Goal: Information Seeking & Learning: Learn about a topic

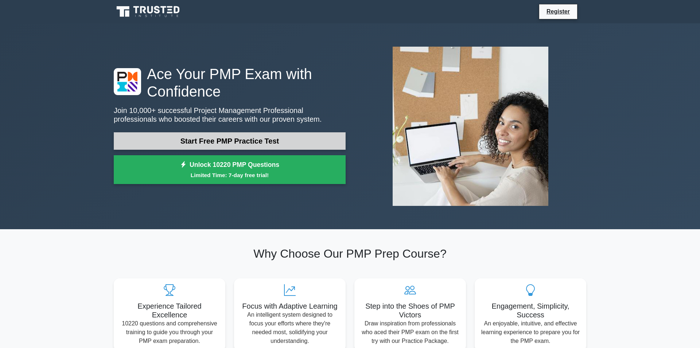
click at [255, 145] on link "Start Free PMP Practice Test" at bounding box center [230, 141] width 232 height 18
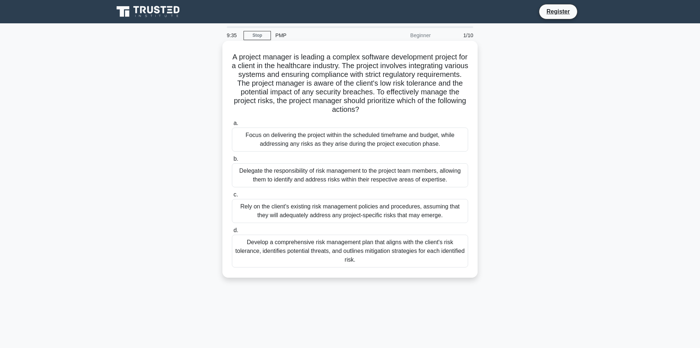
click at [276, 176] on div "Delegate the responsibility of risk management to the project team members, all…" at bounding box center [350, 175] width 236 height 24
click at [232, 162] on input "b. Delegate the responsibility of risk management to the project team members, …" at bounding box center [232, 159] width 0 height 5
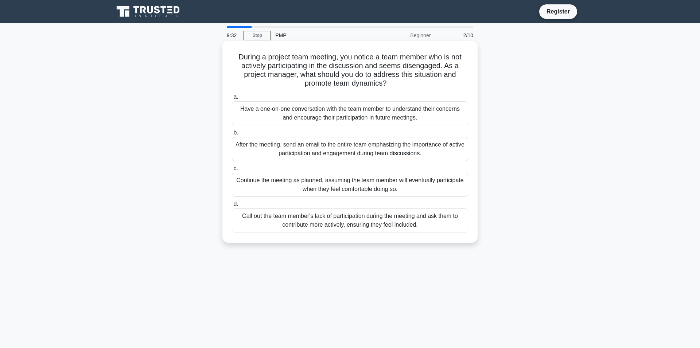
click at [320, 118] on div "Have a one-on-one conversation with the team member to understand their concern…" at bounding box center [350, 113] width 236 height 24
click at [232, 100] on input "a. Have a one-on-one conversation with the team member to understand their conc…" at bounding box center [232, 97] width 0 height 5
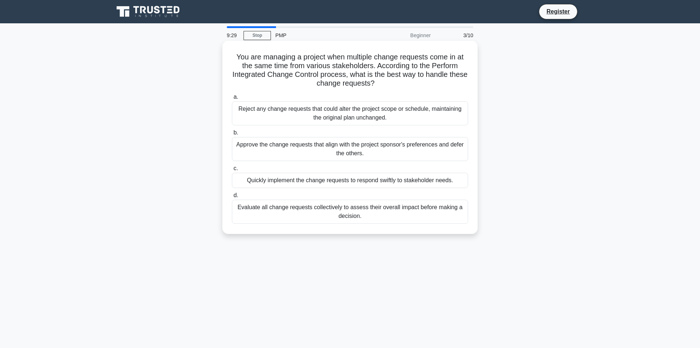
click at [328, 183] on div "Quickly implement the change requests to respond swiftly to stakeholder needs." at bounding box center [350, 180] width 236 height 15
click at [232, 171] on input "c. Quickly implement the change requests to respond swiftly to stakeholder need…" at bounding box center [232, 168] width 0 height 5
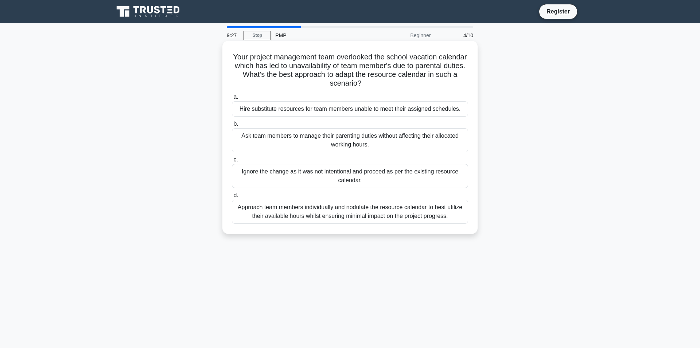
click at [338, 104] on div "Hire substitute resources for team members unable to meet their assigned schedu…" at bounding box center [350, 108] width 236 height 15
click at [232, 100] on input "a. Hire substitute resources for team members unable to meet their assigned sch…" at bounding box center [232, 97] width 0 height 5
radio input "true"
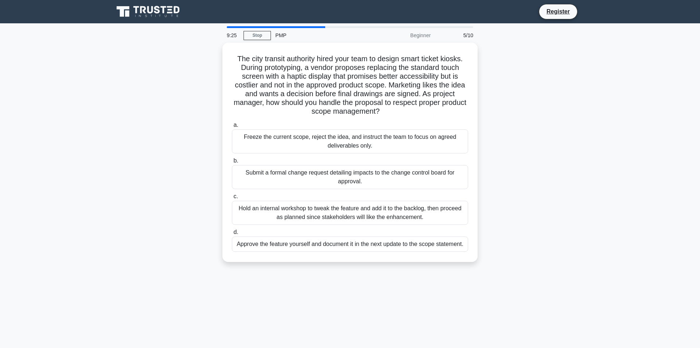
click at [330, 143] on div "Freeze the current scope, reject the idea, and instruct the team to focus on ag…" at bounding box center [350, 141] width 236 height 24
click at [232, 128] on input "a. Freeze the current scope, reject the idea, and instruct the team to focus on…" at bounding box center [232, 125] width 0 height 5
radio input "true"
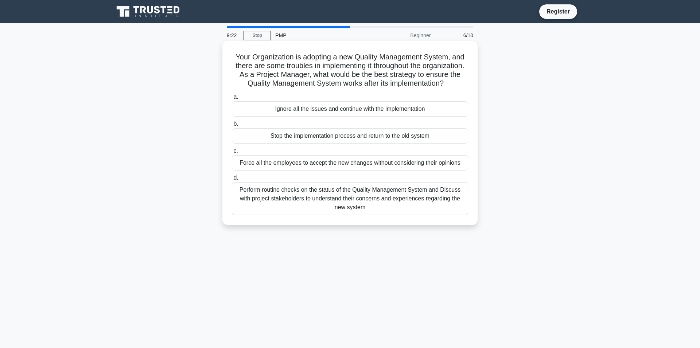
click at [323, 137] on div "Stop the implementation process and return to the old system" at bounding box center [350, 135] width 236 height 15
click at [253, 108] on div "Ignore all the issues and continue with the implementation" at bounding box center [350, 108] width 236 height 15
click at [232, 100] on input "a. Ignore all the issues and continue with the implementation" at bounding box center [232, 97] width 0 height 5
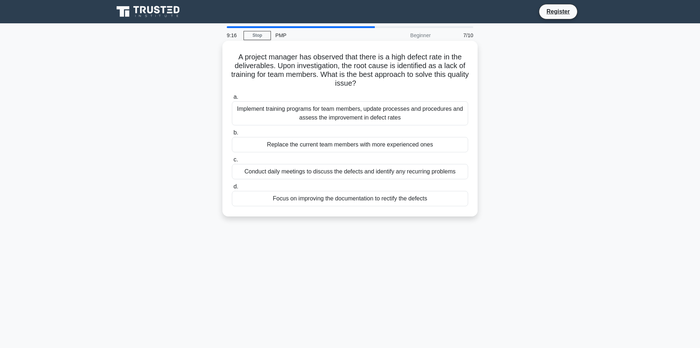
click at [334, 150] on div "Replace the current team members with more experienced ones" at bounding box center [350, 144] width 236 height 15
click at [232, 135] on input "b. Replace the current team members with more experienced ones" at bounding box center [232, 133] width 0 height 5
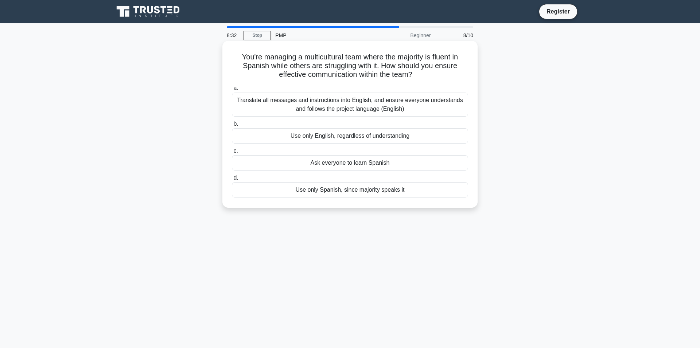
click at [255, 143] on div "Use only English, regardless of understanding" at bounding box center [350, 135] width 236 height 15
click at [232, 127] on input "b. Use only English, regardless of understanding" at bounding box center [232, 124] width 0 height 5
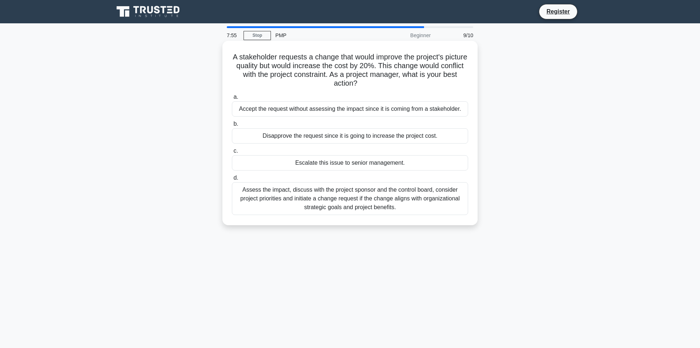
click at [290, 139] on div "Disapprove the request since it is going to increase the project cost." at bounding box center [350, 135] width 236 height 15
click at [232, 127] on input "b. Disapprove the request since it is going to increase the project cost." at bounding box center [232, 124] width 0 height 5
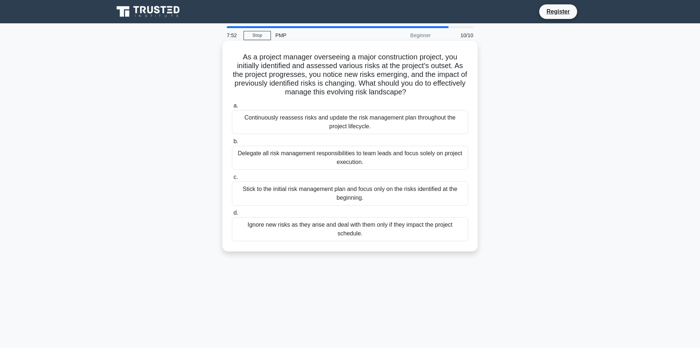
click at [300, 128] on div "Continuously reassess risks and update the risk management plan throughout the …" at bounding box center [350, 122] width 236 height 24
click at [232, 108] on input "a. Continuously reassess risks and update the risk management plan throughout t…" at bounding box center [232, 106] width 0 height 5
radio input "true"
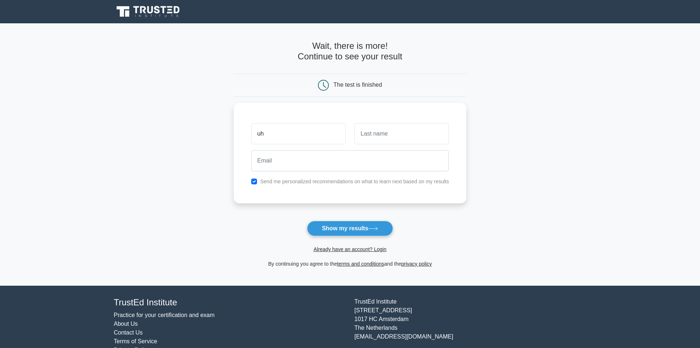
type input "u"
type input "uhone"
click at [366, 136] on input "text" at bounding box center [401, 131] width 94 height 21
type input "musubi"
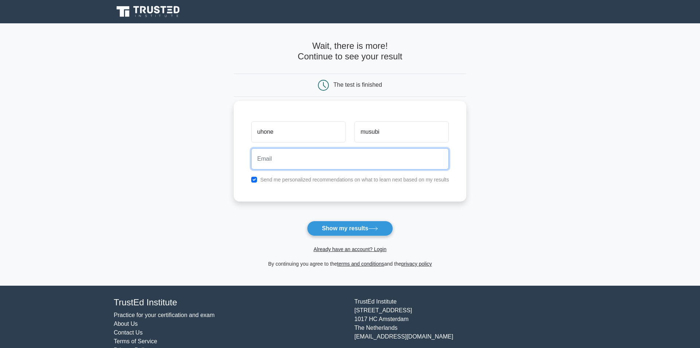
click at [305, 166] on input "email" at bounding box center [350, 158] width 198 height 21
type input "2"
click at [305, 158] on input "email" at bounding box center [350, 158] width 198 height 21
type input "@"
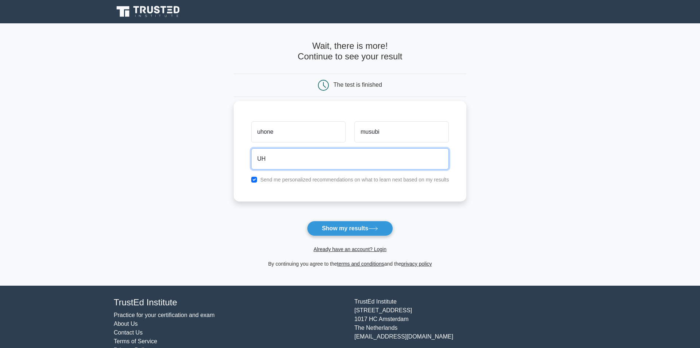
type input "U"
type input "kidlarick@gmail.com"
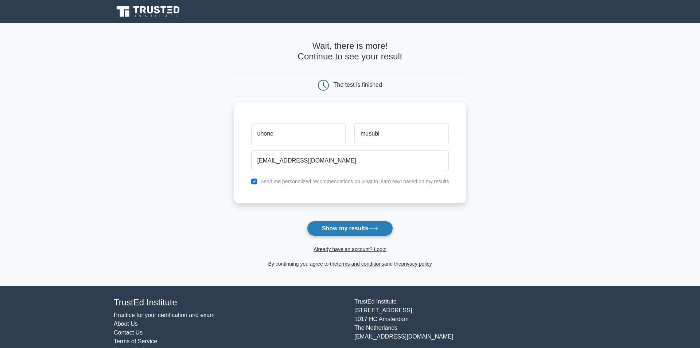
click at [354, 235] on button "Show my results" at bounding box center [350, 228] width 86 height 15
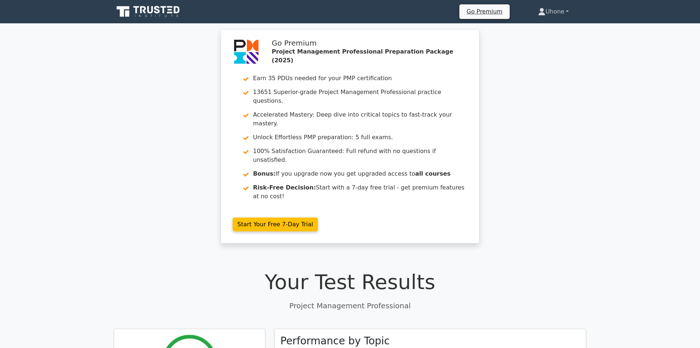
click at [566, 13] on link "Uhone" at bounding box center [554, 11] width 66 height 15
click at [537, 28] on link "Profile" at bounding box center [550, 29] width 58 height 12
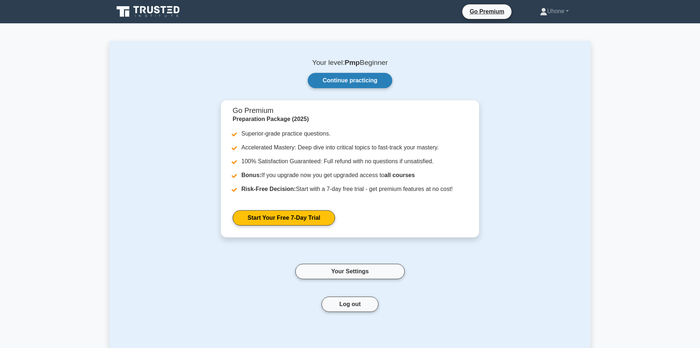
click at [346, 85] on link "Continue practicing" at bounding box center [350, 80] width 85 height 15
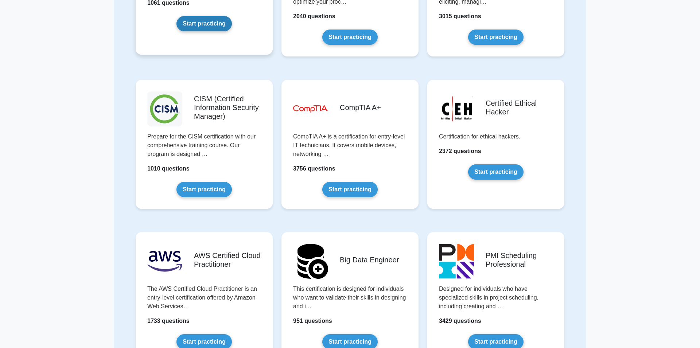
scroll to position [956, 0]
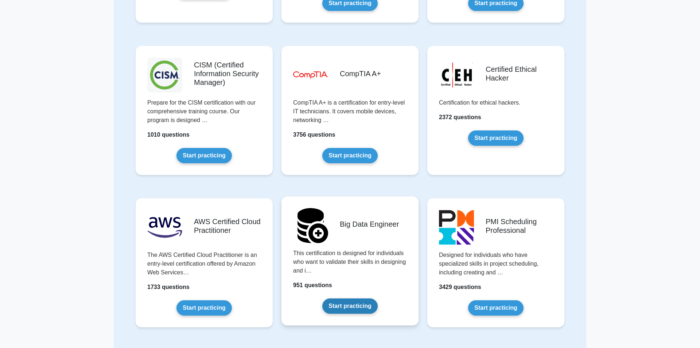
click at [362, 305] on link "Start practicing" at bounding box center [349, 306] width 55 height 15
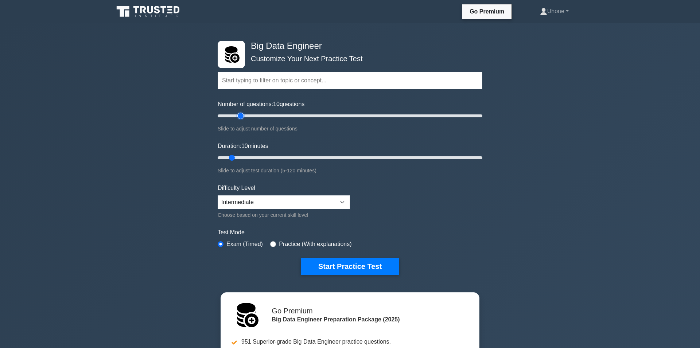
click at [243, 116] on input "Number of questions: 10 questions" at bounding box center [350, 116] width 265 height 9
drag, startPoint x: 243, startPoint y: 116, endPoint x: 215, endPoint y: 155, distance: 47.9
type input "5"
click at [218, 120] on input "Number of questions: 5 questions" at bounding box center [350, 116] width 265 height 9
drag, startPoint x: 232, startPoint y: 160, endPoint x: 121, endPoint y: 200, distance: 117.8
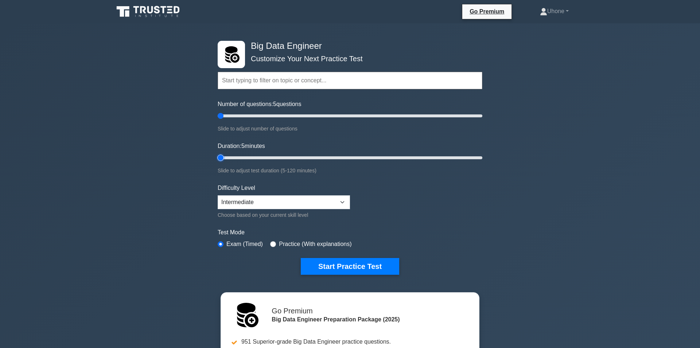
click at [218, 162] on input "Duration: 5 minutes" at bounding box center [350, 158] width 265 height 9
click at [414, 157] on input "Duration: 90 minutes" at bounding box center [350, 158] width 265 height 9
click at [356, 157] on input "Duration: 90 minutes" at bounding box center [350, 158] width 265 height 9
drag, startPoint x: 356, startPoint y: 157, endPoint x: 224, endPoint y: 162, distance: 131.7
type input "10"
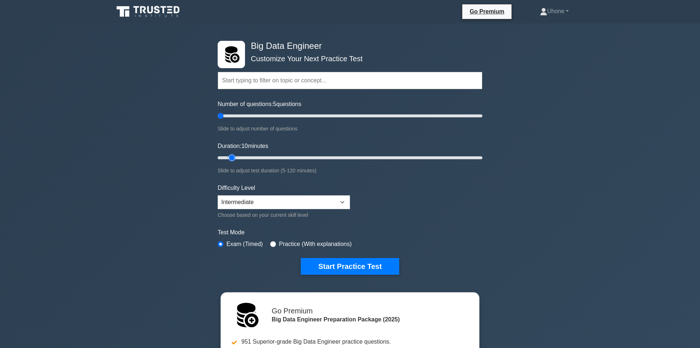
click at [227, 162] on input "Duration: 10 minutes" at bounding box center [350, 158] width 265 height 9
click at [218, 195] on select "Beginner Intermediate Expert" at bounding box center [284, 202] width 132 height 14
select select "beginner"
click option "Beginner" at bounding box center [0, 0] width 0 height 0
click at [274, 247] on input "radio" at bounding box center [273, 244] width 6 height 6
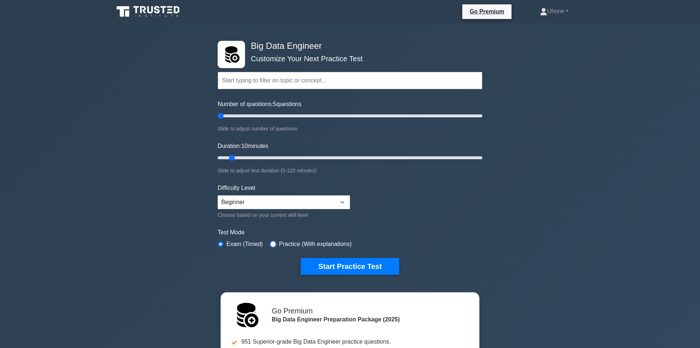
radio input "true"
click at [221, 245] on input "radio" at bounding box center [221, 244] width 6 height 6
radio input "true"
click at [383, 266] on button "Start Practice Test" at bounding box center [350, 266] width 98 height 17
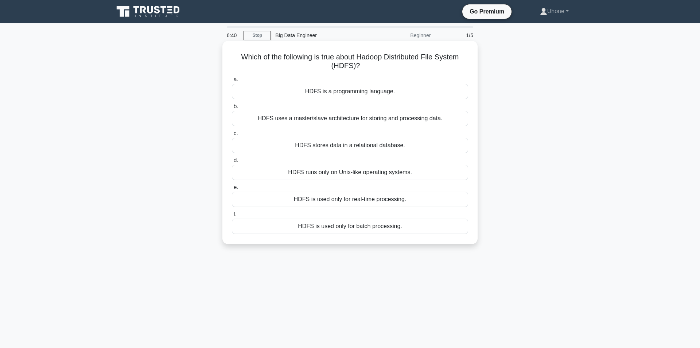
click at [353, 174] on div "HDFS runs only on Unix-like operating systems." at bounding box center [350, 172] width 236 height 15
click at [232, 163] on input "d. HDFS runs only on Unix-like operating systems." at bounding box center [232, 160] width 0 height 5
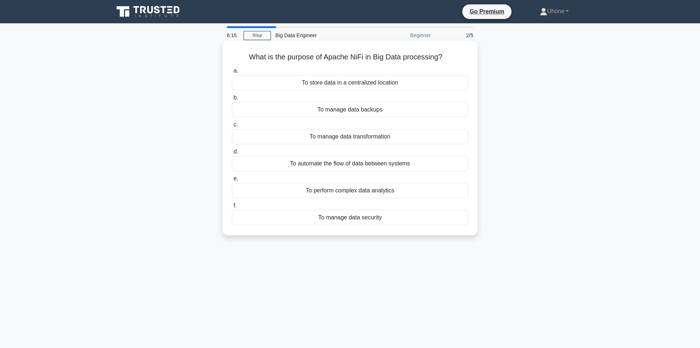
click at [354, 220] on div "To manage data security" at bounding box center [350, 217] width 236 height 15
click at [232, 208] on input "f. To manage data security" at bounding box center [232, 205] width 0 height 5
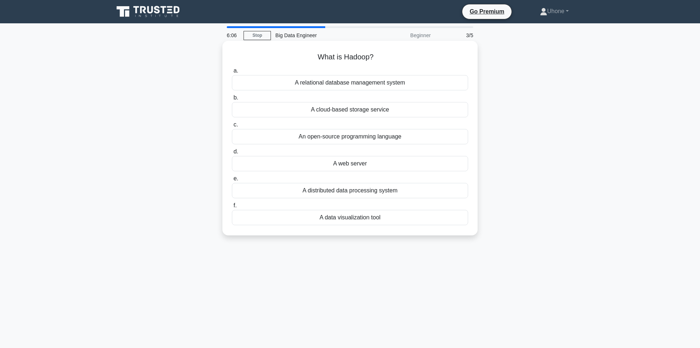
click at [360, 141] on div "An open-source programming language" at bounding box center [350, 136] width 236 height 15
click at [232, 127] on input "c. An open-source programming language" at bounding box center [232, 125] width 0 height 5
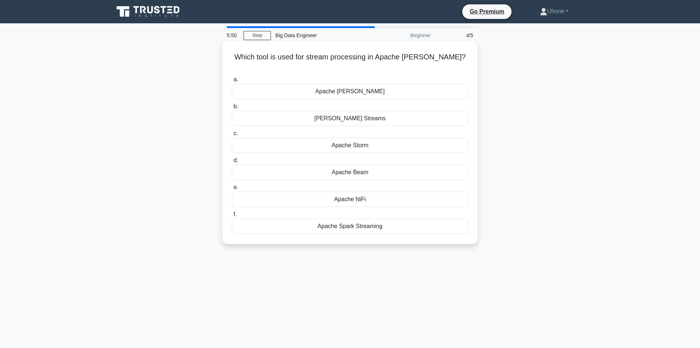
click at [368, 219] on div "Apache Spark Streaming" at bounding box center [350, 226] width 236 height 15
click at [232, 216] on input "f. Apache Spark Streaming" at bounding box center [232, 214] width 0 height 5
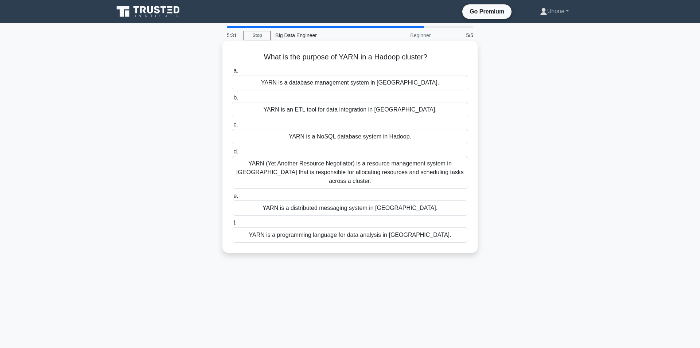
click at [329, 165] on div "YARN (Yet Another Resource Negotiator) is a resource management system in Hadoo…" at bounding box center [350, 172] width 236 height 33
click at [232, 154] on input "d. YARN (Yet Another Resource Negotiator) is a resource management system in Ha…" at bounding box center [232, 152] width 0 height 5
radio input "true"
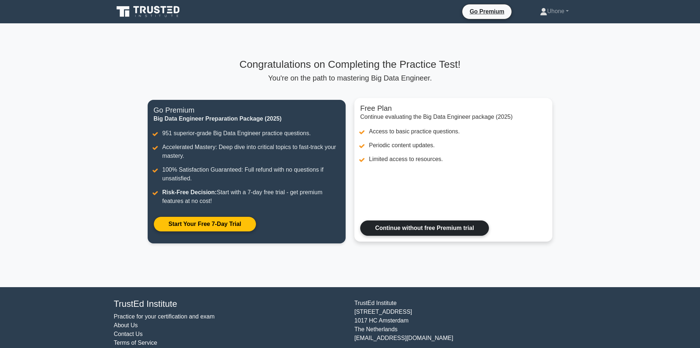
click at [410, 234] on link "Continue without free Premium trial" at bounding box center [424, 228] width 129 height 15
